Goal: Task Accomplishment & Management: Manage account settings

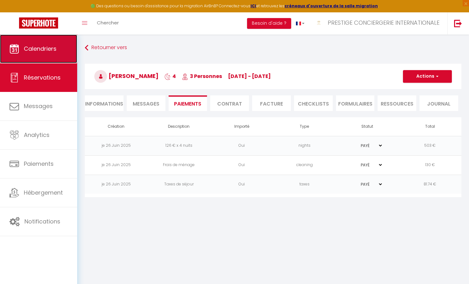
click at [38, 56] on link "Calendriers" at bounding box center [38, 49] width 77 height 29
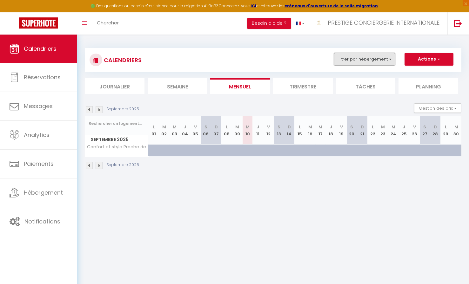
click at [362, 61] on button "Filtrer par hébergement" at bounding box center [364, 59] width 61 height 13
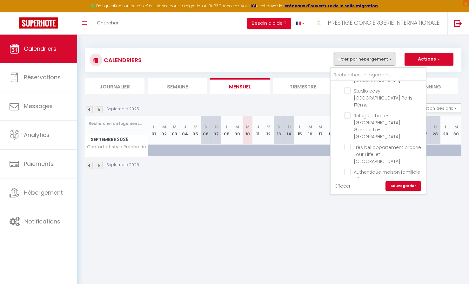
scroll to position [104, 0]
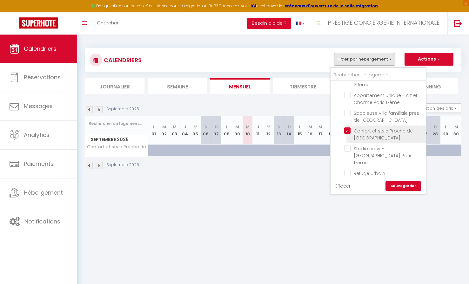
click at [348, 128] on input "Confort et style Proche de [GEOGRAPHIC_DATA]" at bounding box center [383, 131] width 79 height 6
checkbox input "false"
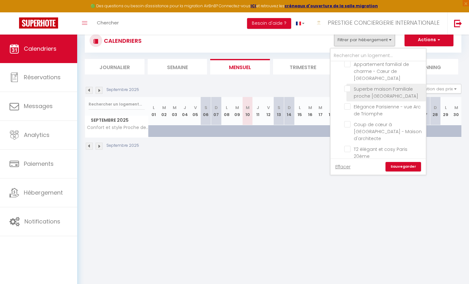
scroll to position [11, 0]
click at [365, 55] on input "text" at bounding box center [377, 55] width 95 height 11
type input "w"
checkbox input "false"
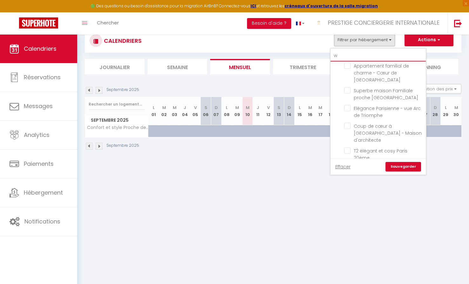
scroll to position [0, 0]
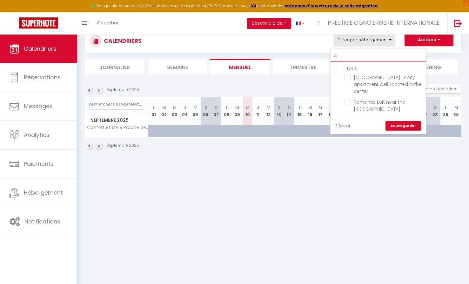
type input "we"
checkbox input "false"
type input "wel"
checkbox input "false"
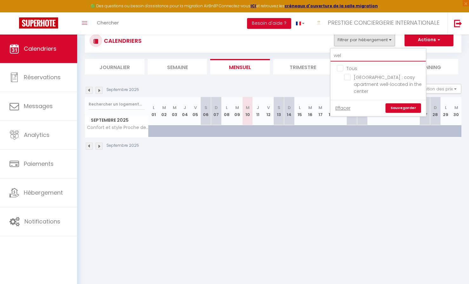
type input "well"
checkbox input "false"
type input "well"
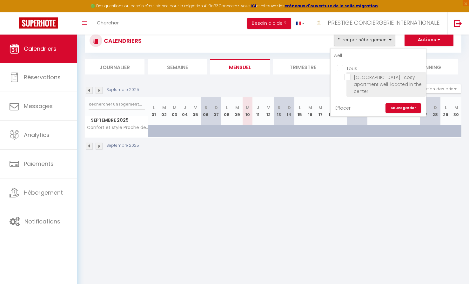
click at [349, 76] on input "[GEOGRAPHIC_DATA] : cosy apartment well-located in the center" at bounding box center [383, 77] width 79 height 6
checkbox input "true"
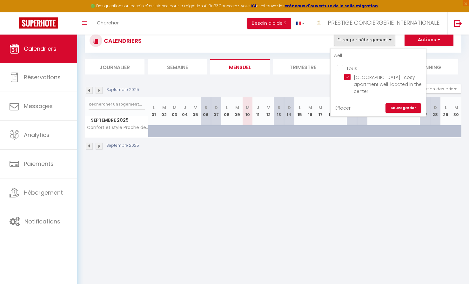
click at [404, 103] on link "Sauvegarder" at bounding box center [403, 108] width 36 height 10
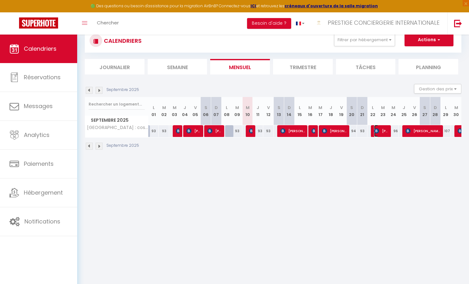
click at [383, 129] on span "[PERSON_NAME]" at bounding box center [381, 131] width 14 height 12
select select "OK"
select select "KO"
select select "0"
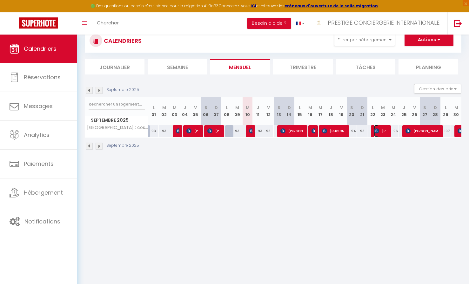
select select "1"
select select
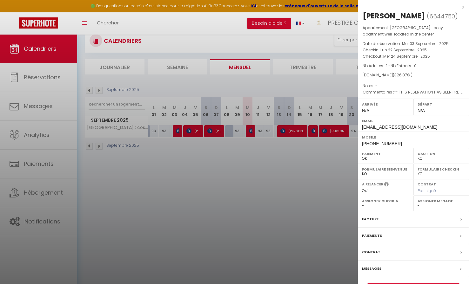
click at [463, 5] on div "x" at bounding box center [411, 7] width 106 height 8
